Goal: Check status: Check status

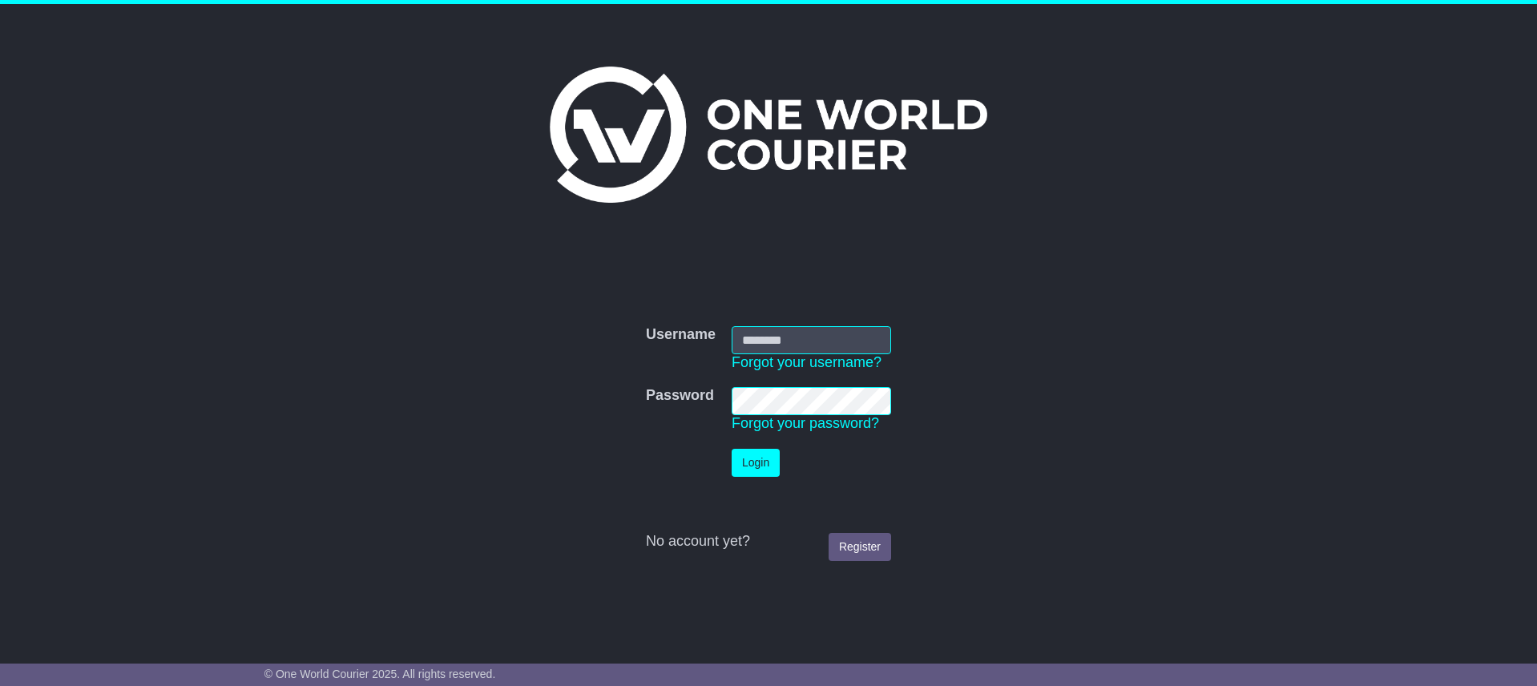
type input "**********"
click at [753, 458] on button "Login" at bounding box center [756, 463] width 48 height 28
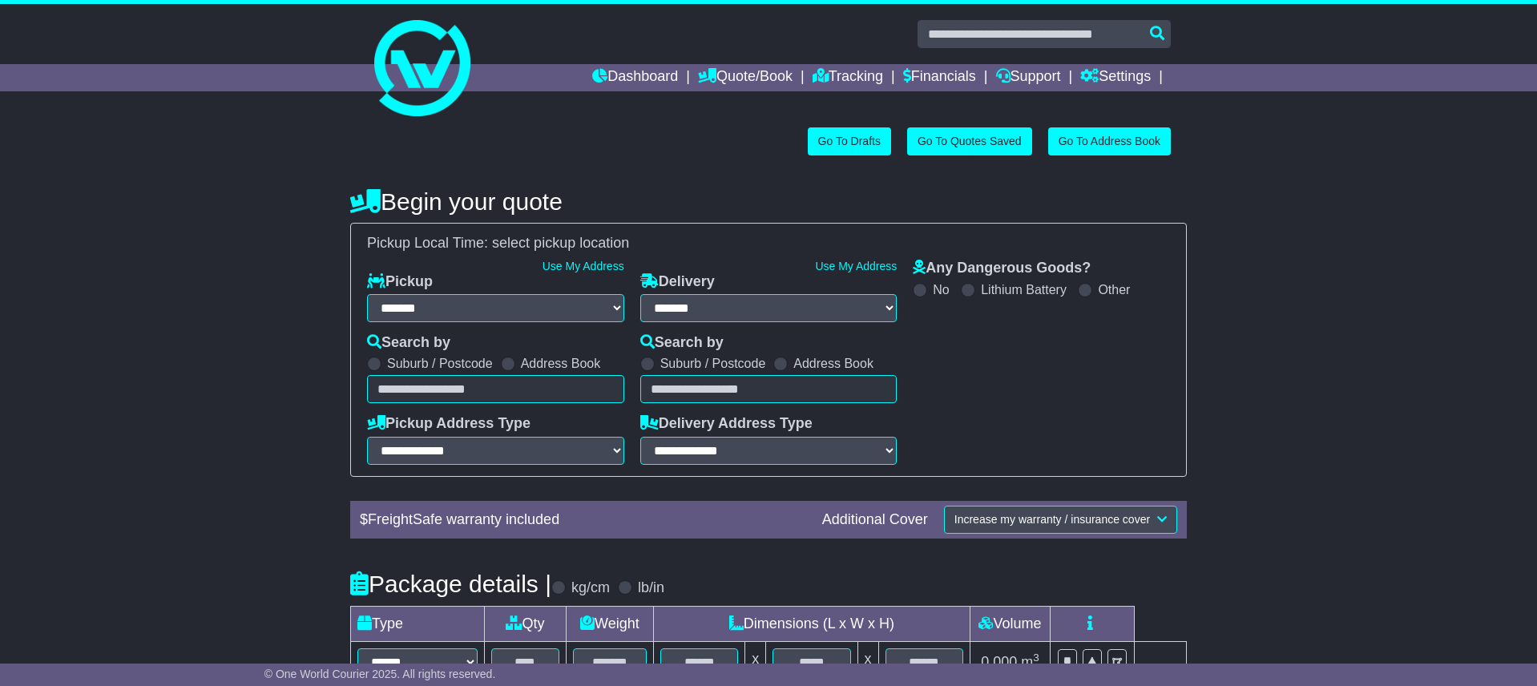
select select "**"
click at [835, 75] on link "Tracking" at bounding box center [848, 77] width 71 height 27
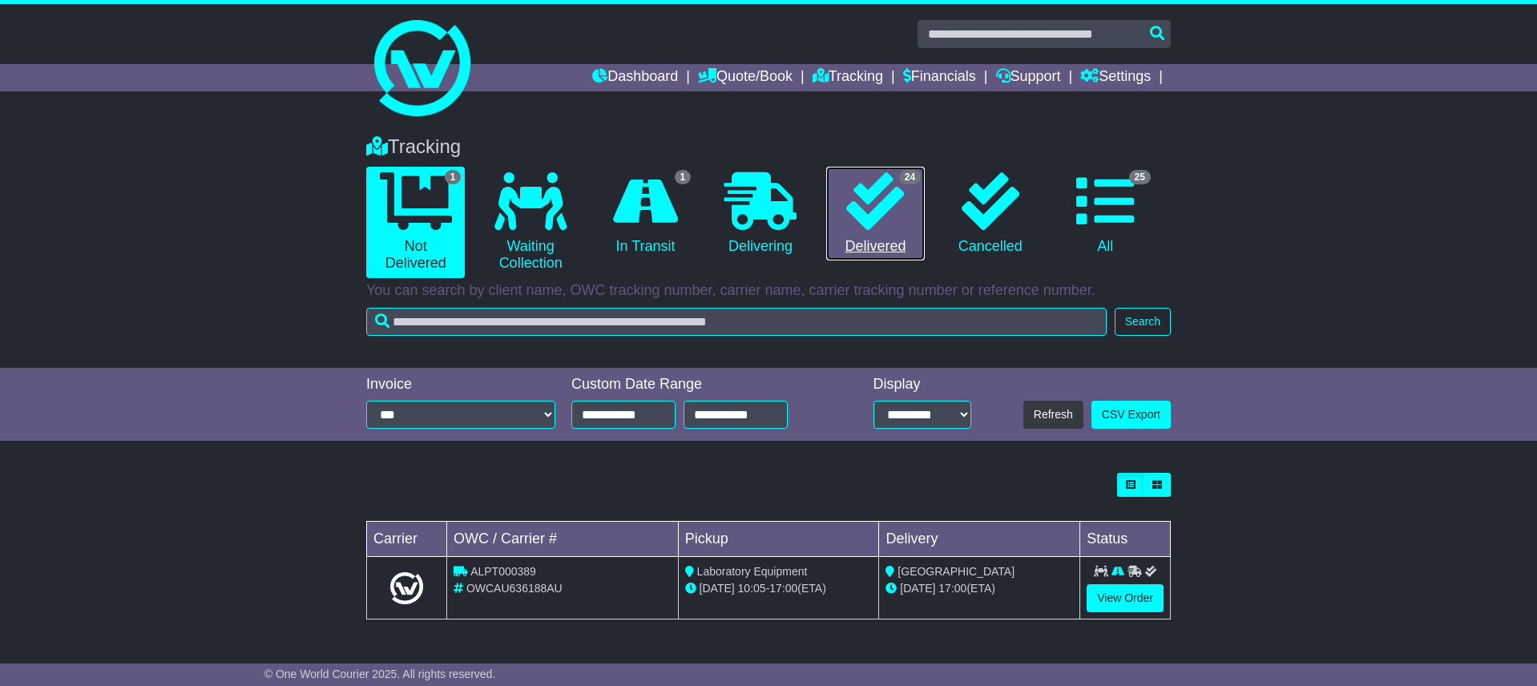
click at [878, 212] on icon at bounding box center [875, 201] width 58 height 58
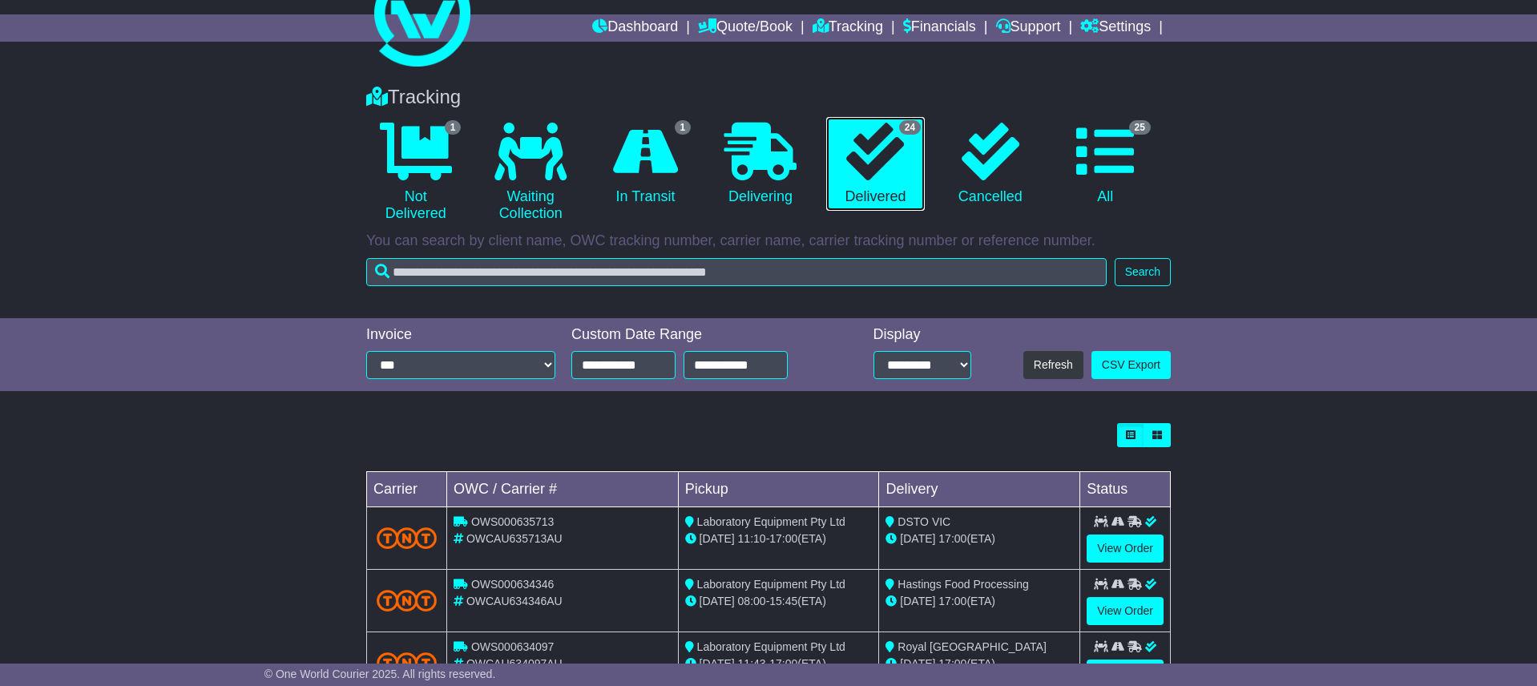
scroll to position [55, 0]
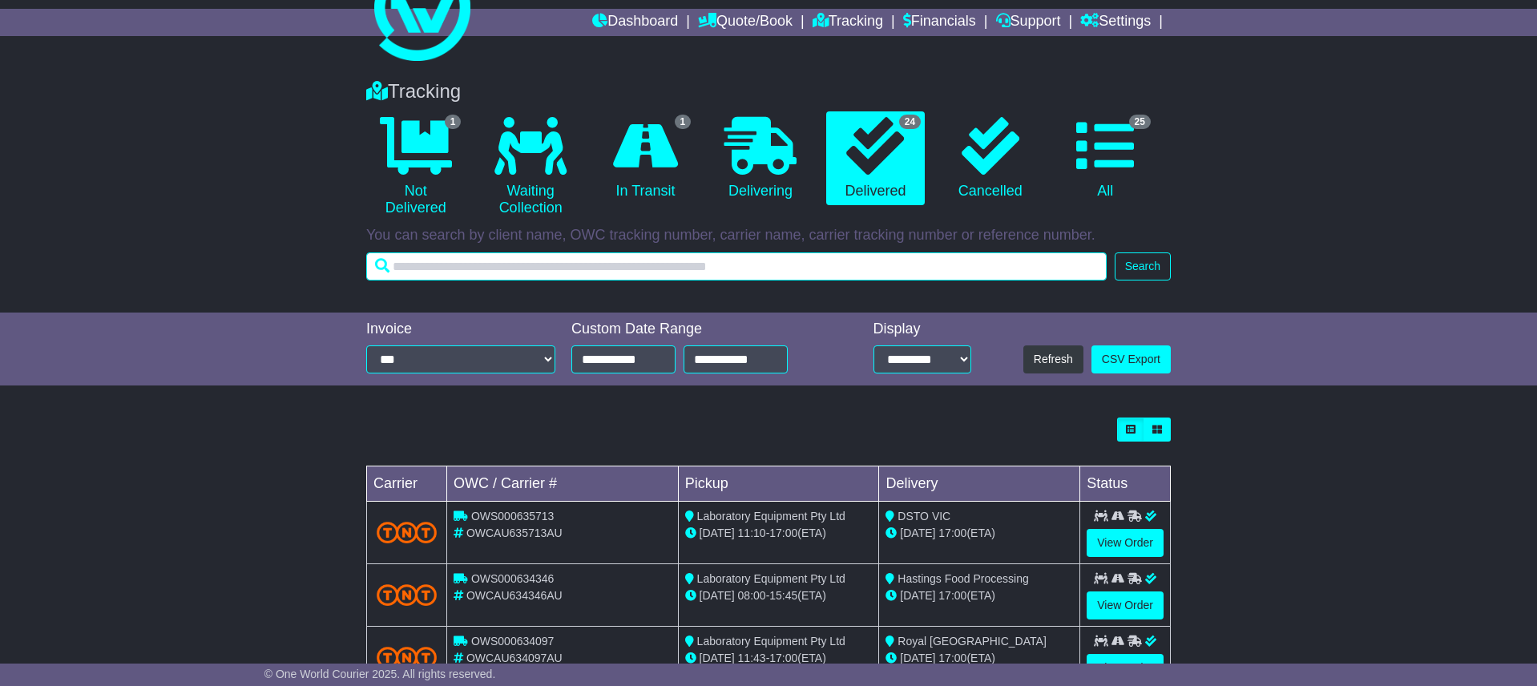
click at [639, 272] on input "text" at bounding box center [736, 266] width 741 height 28
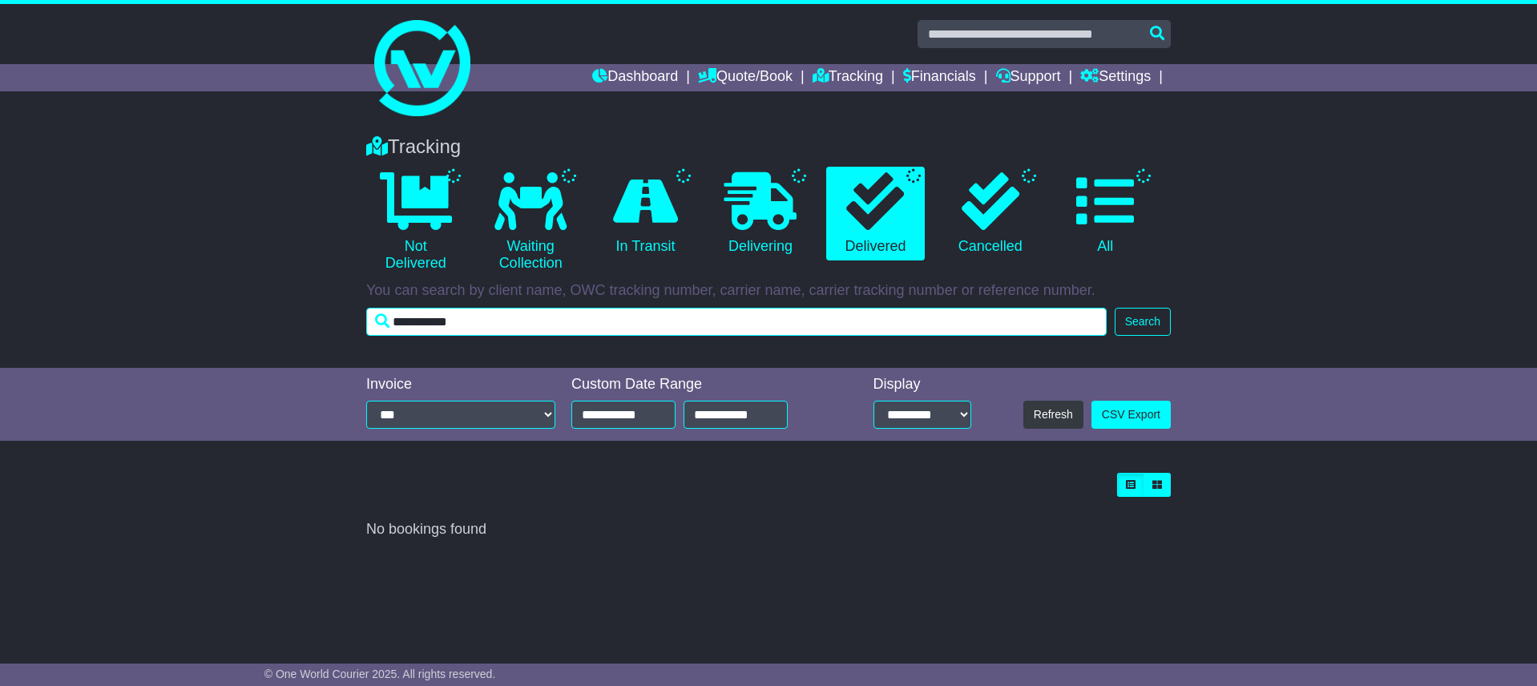
scroll to position [0, 0]
click at [500, 319] on input "**********" at bounding box center [736, 322] width 741 height 28
type input "*"
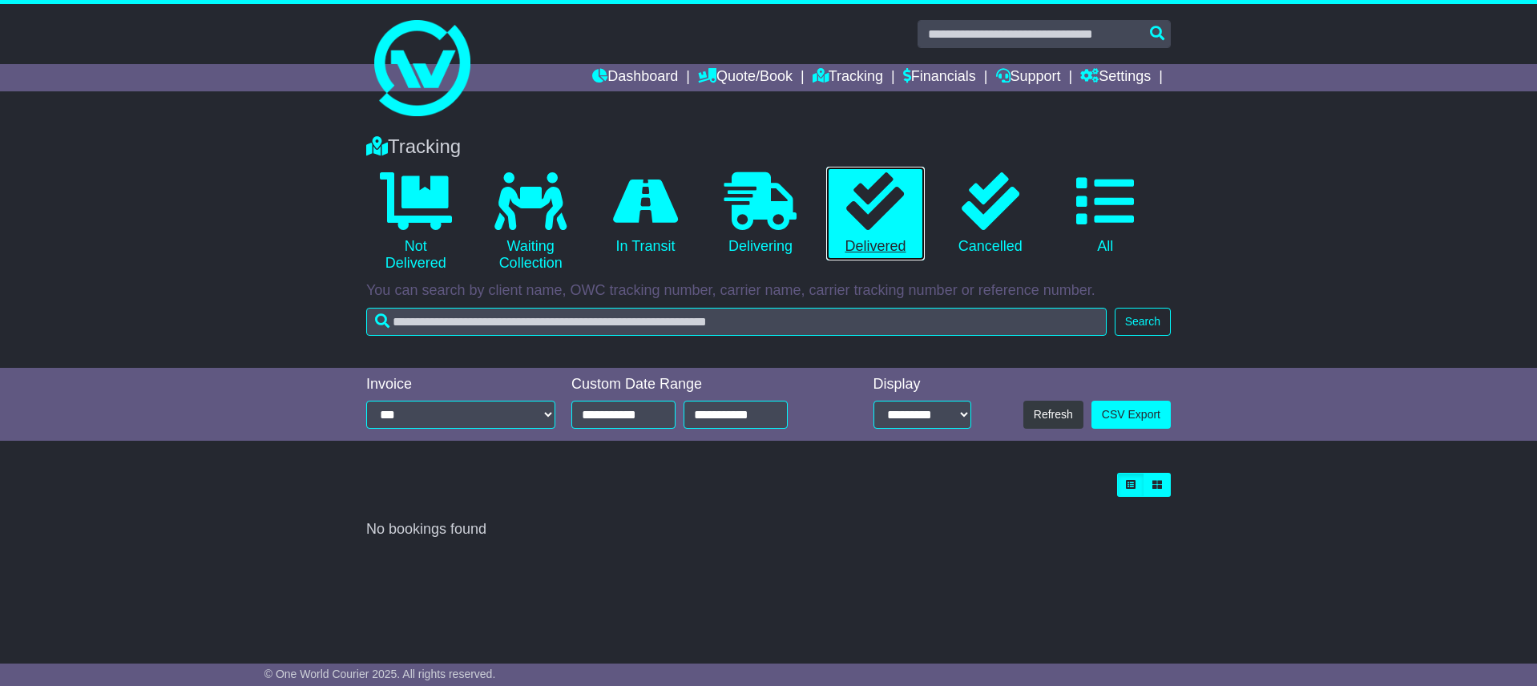
click at [863, 213] on icon at bounding box center [875, 201] width 58 height 58
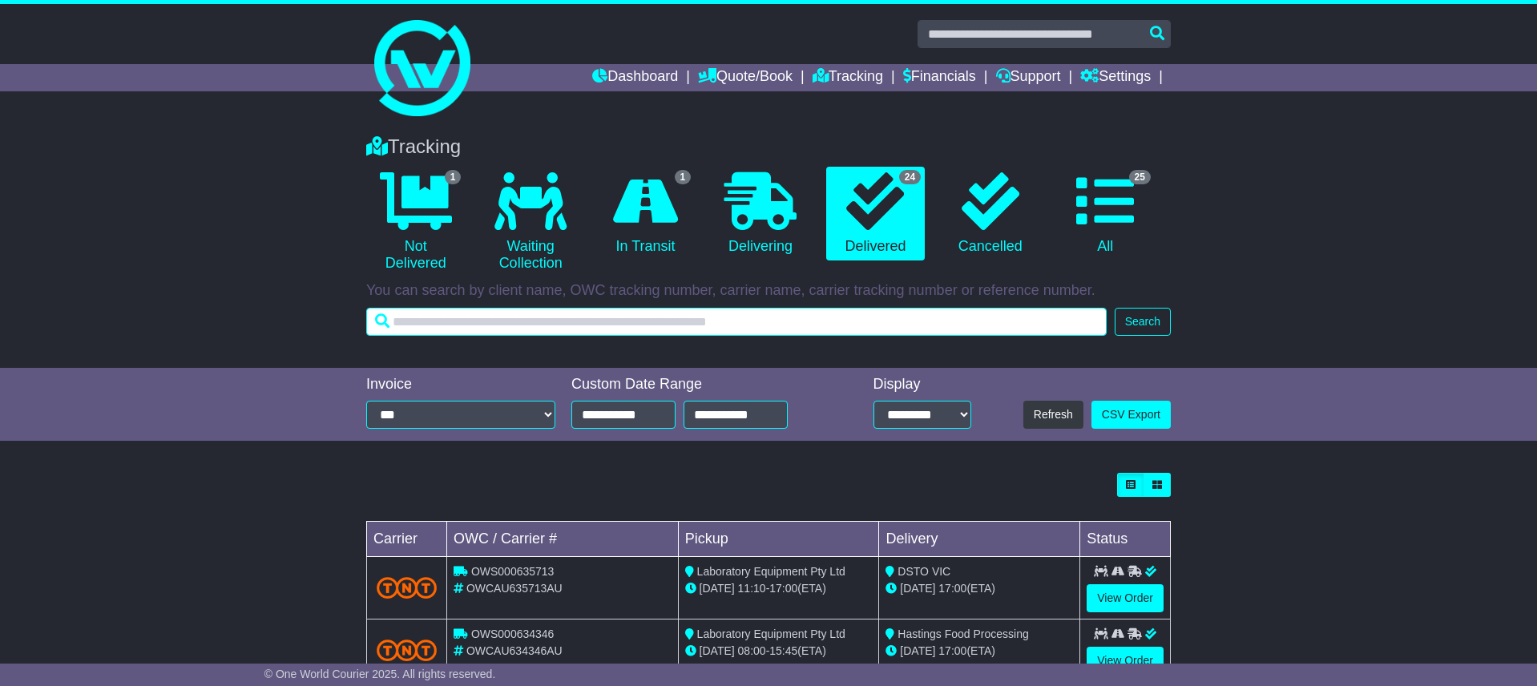
click at [707, 327] on input "text" at bounding box center [736, 322] width 741 height 28
type input "**********"
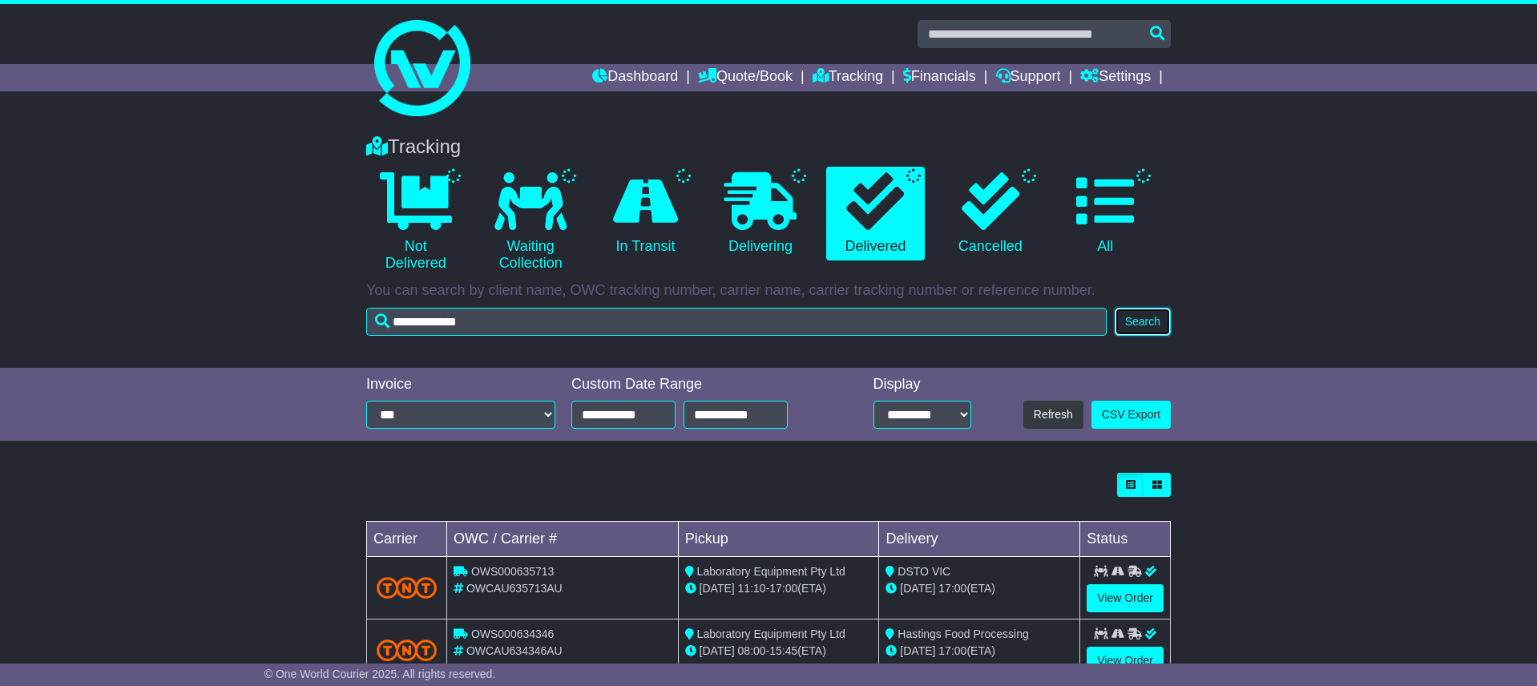
click at [1143, 327] on button "Search" at bounding box center [1143, 322] width 56 height 28
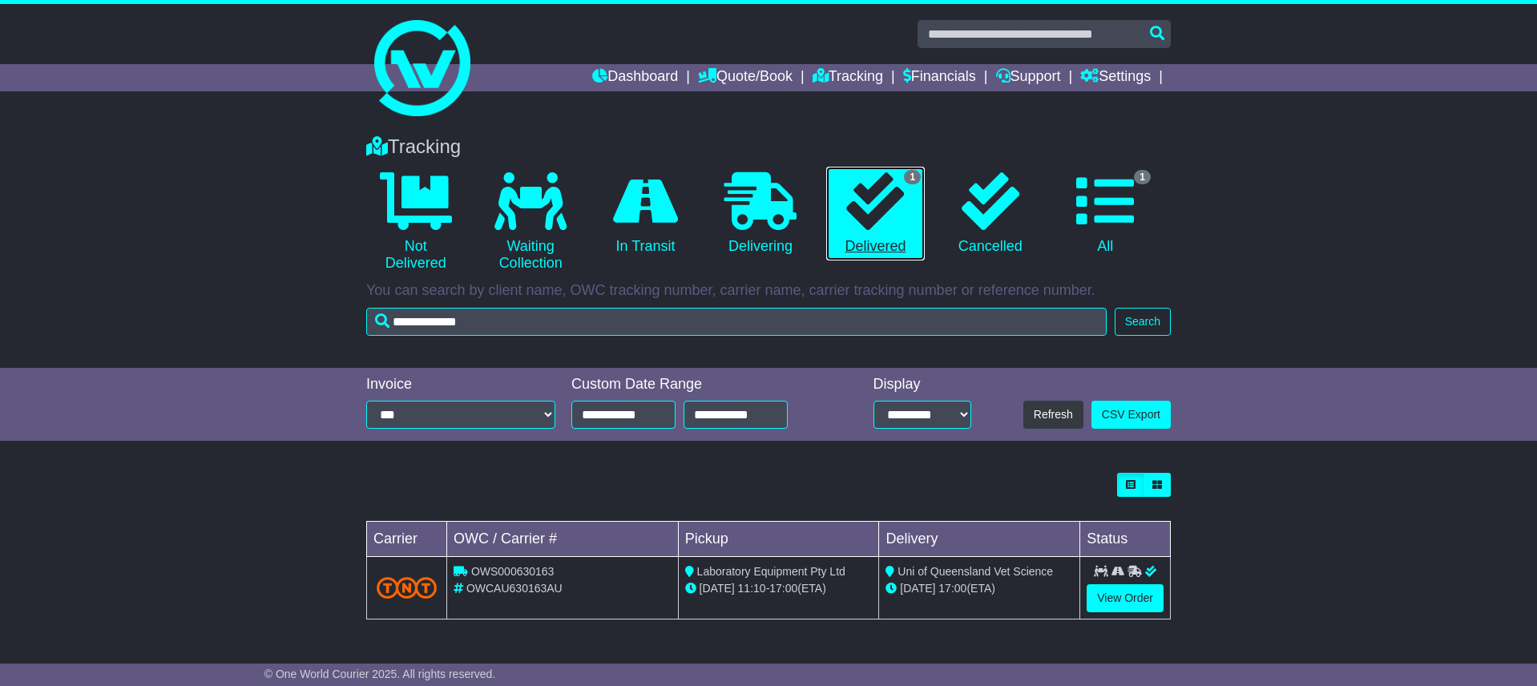
click at [906, 202] on link "1 Delivered" at bounding box center [875, 214] width 99 height 95
click at [971, 574] on span "Uni of Queensland Vet Science" at bounding box center [975, 571] width 155 height 13
click at [951, 582] on span "17:00" at bounding box center [952, 588] width 28 height 13
click at [1119, 592] on link "View Order" at bounding box center [1125, 598] width 77 height 28
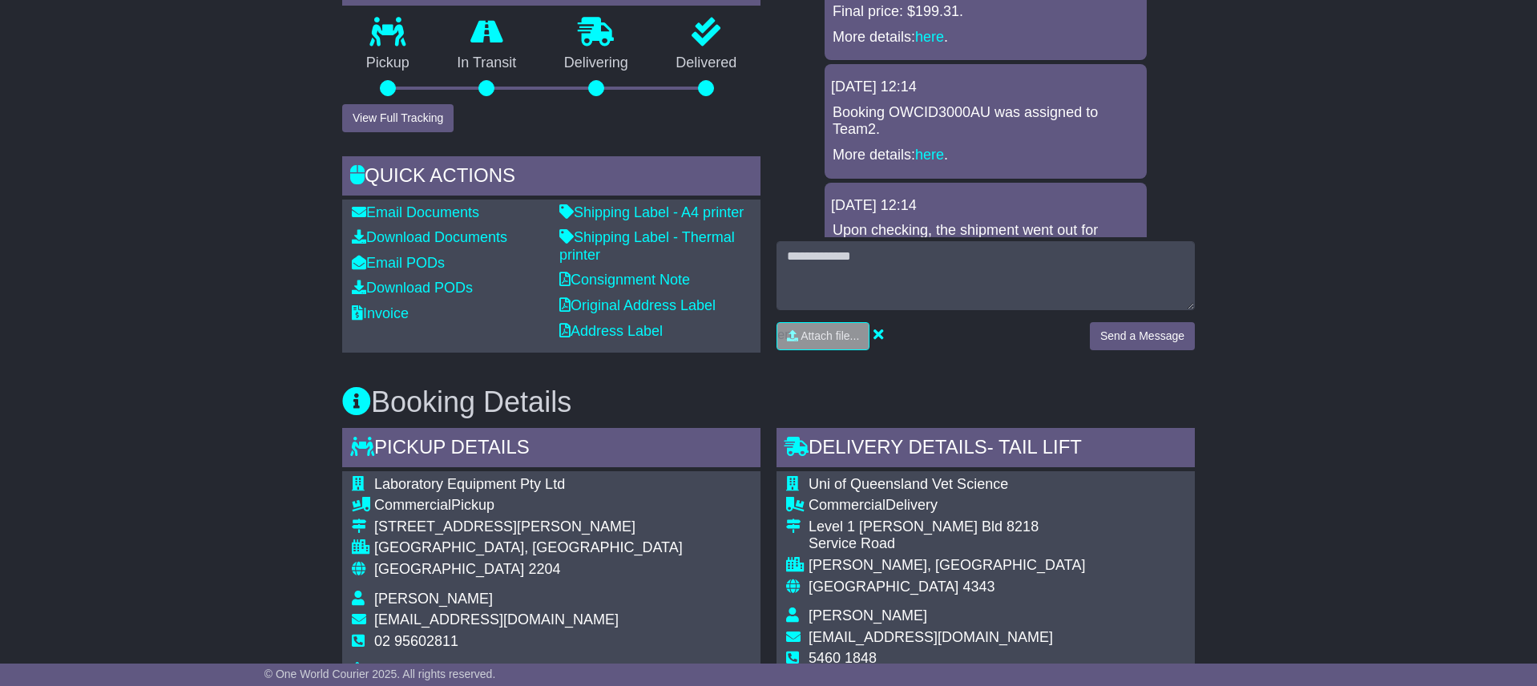
scroll to position [511, 0]
click at [389, 295] on link "Download PODs" at bounding box center [412, 287] width 121 height 16
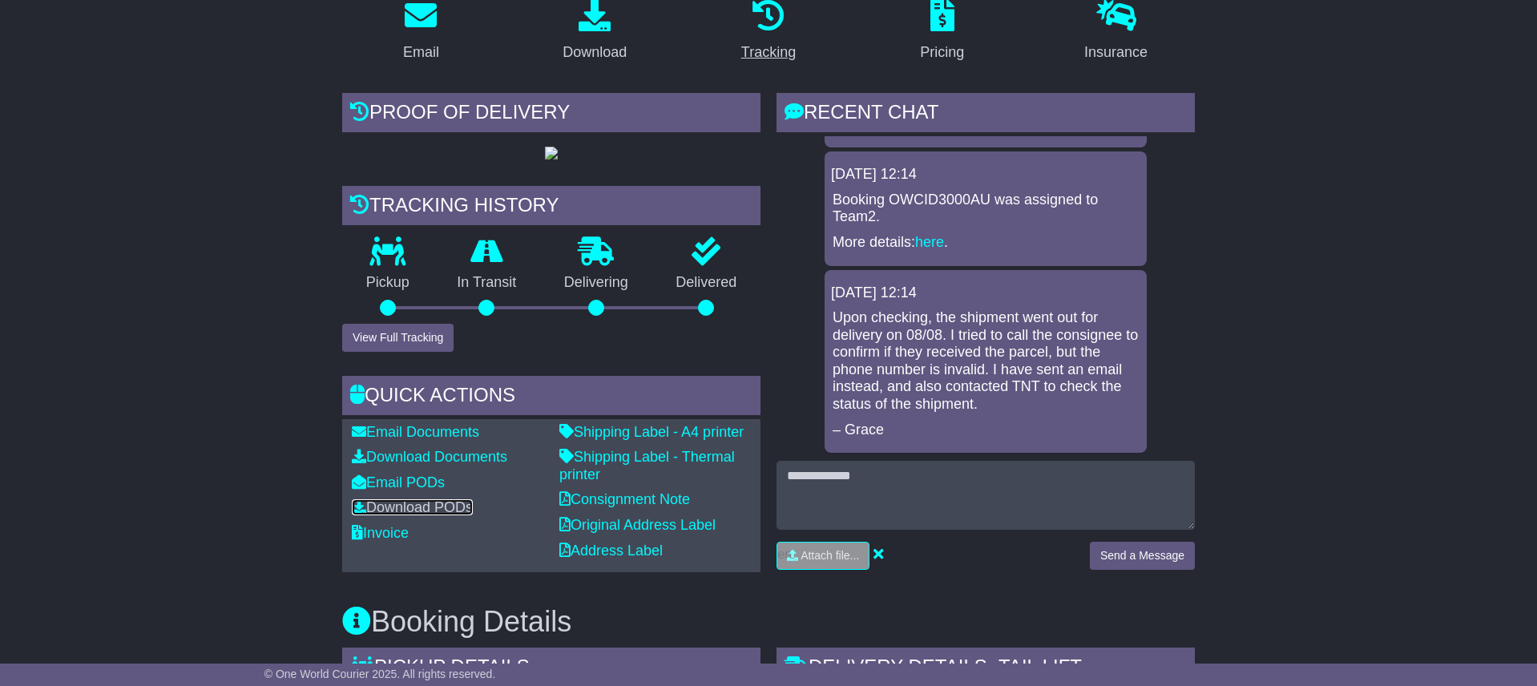
scroll to position [289, 0]
